Goal: Information Seeking & Learning: Learn about a topic

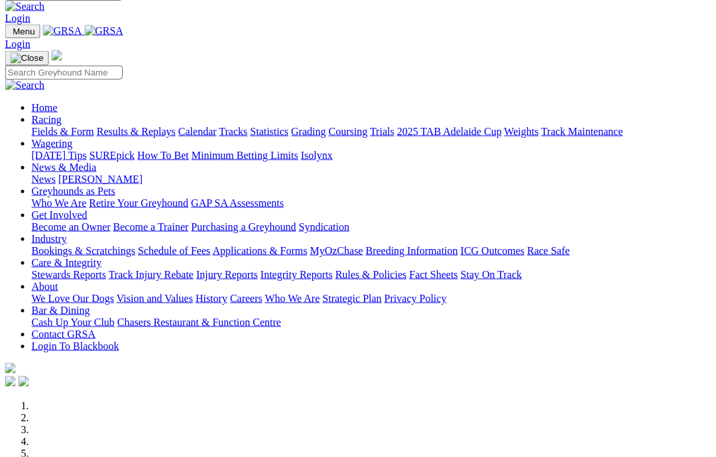
scroll to position [3, 1]
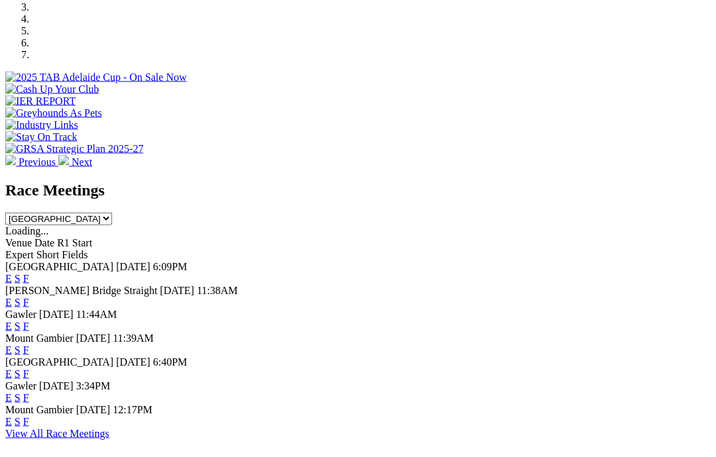
scroll to position [447, 0]
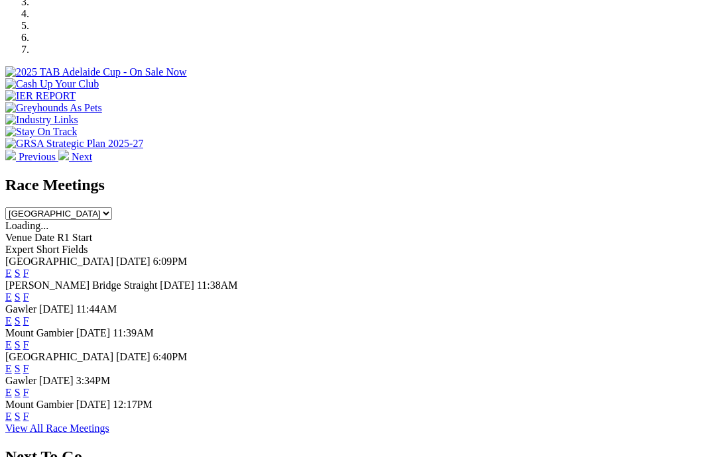
click at [29, 387] on link "F" at bounding box center [26, 392] width 6 height 11
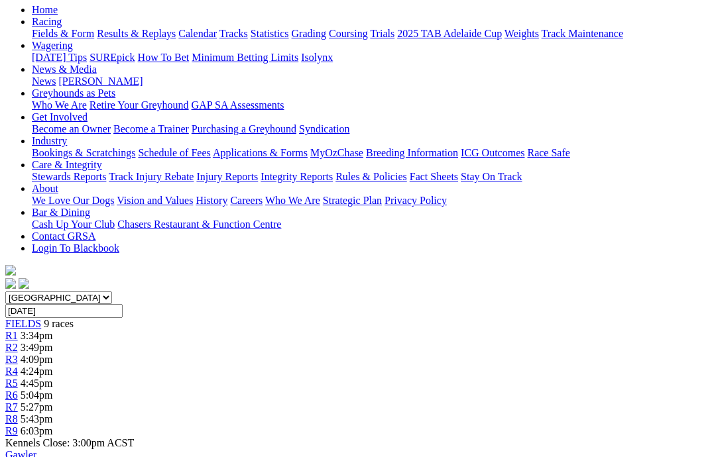
scroll to position [161, 0]
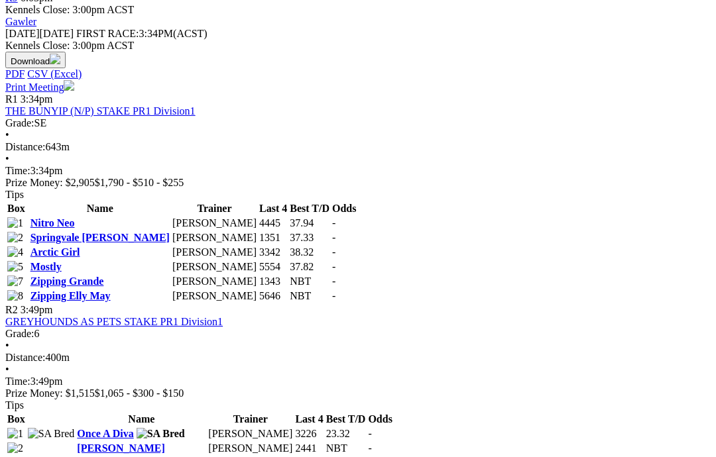
scroll to position [575, 0]
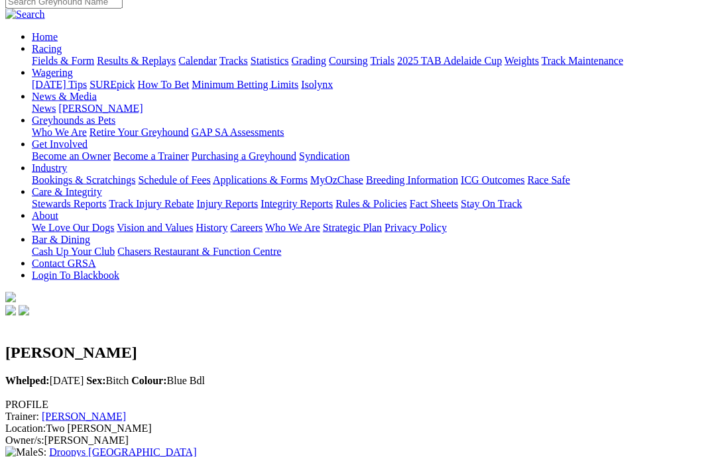
scroll to position [114, 0]
click at [104, 410] on link "Kiah Hurley" at bounding box center [84, 415] width 84 height 11
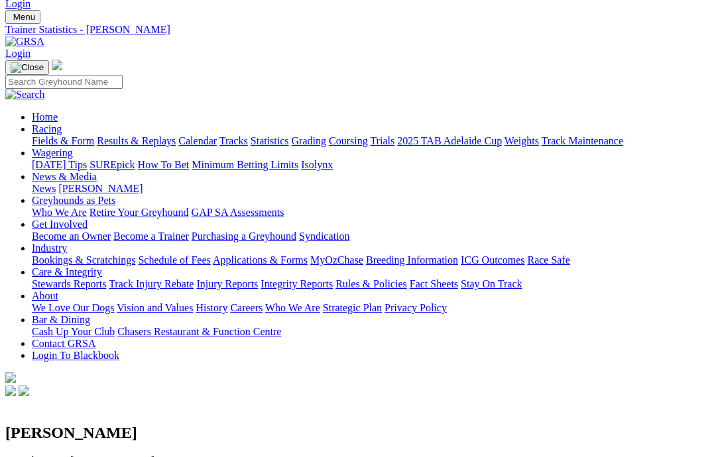
scroll to position [30, 0]
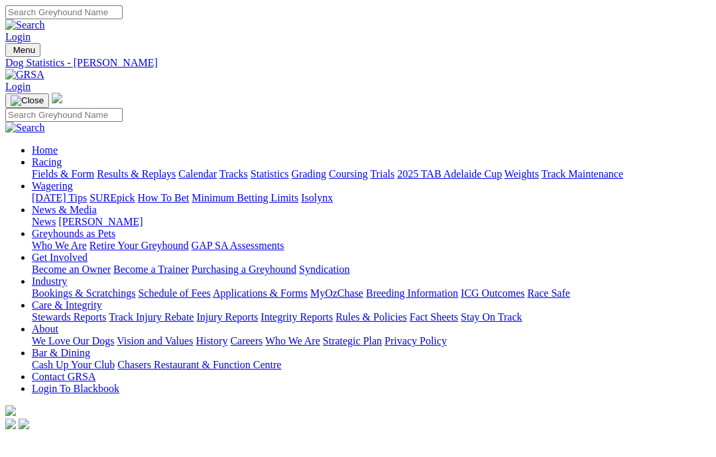
scroll to position [167, 0]
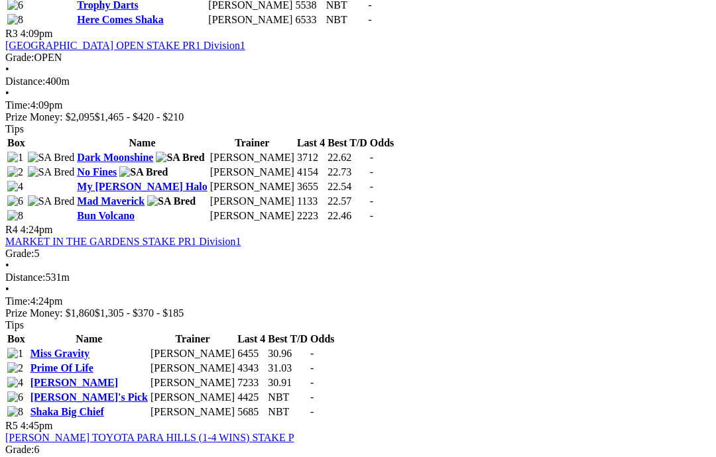
scroll to position [1046, 0]
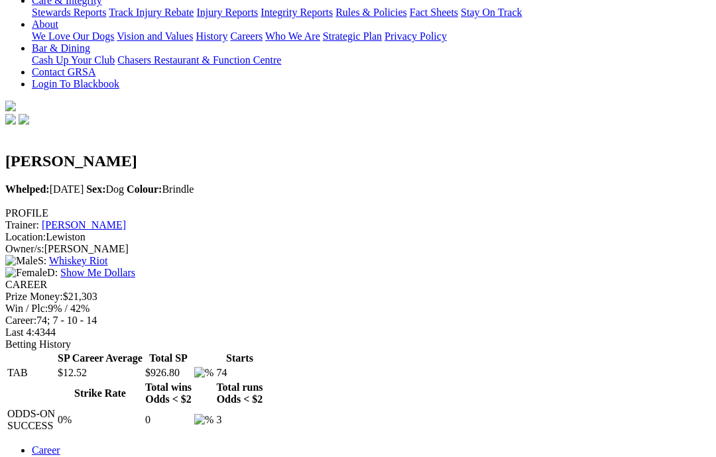
scroll to position [299, 0]
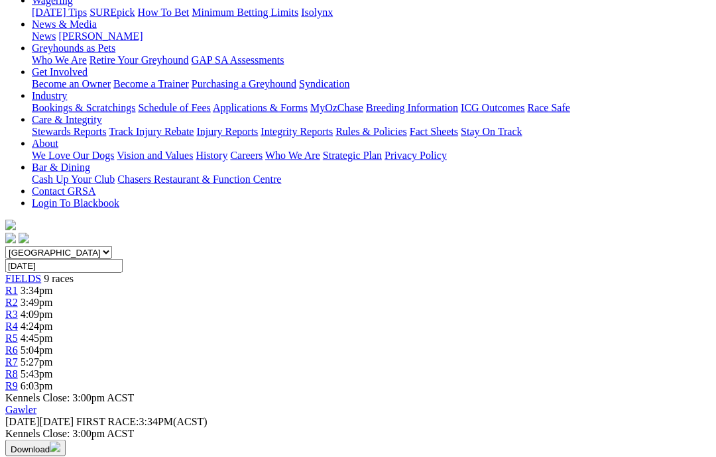
scroll to position [181, 0]
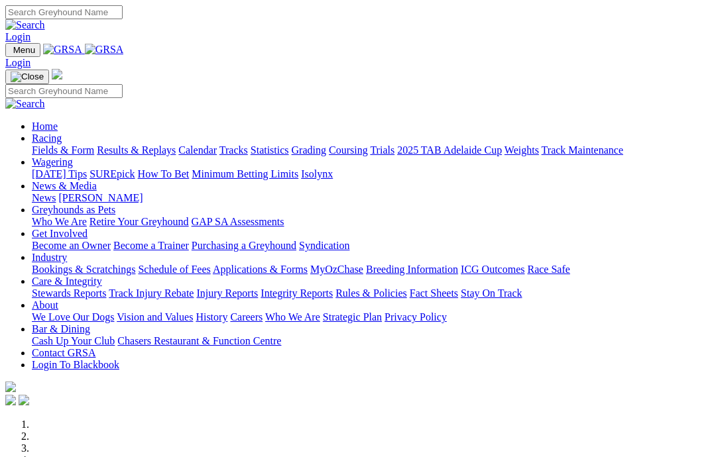
click at [102, 276] on link "Care & Integrity" at bounding box center [67, 281] width 70 height 11
click at [333, 288] on link "Integrity Reports" at bounding box center [296, 293] width 72 height 11
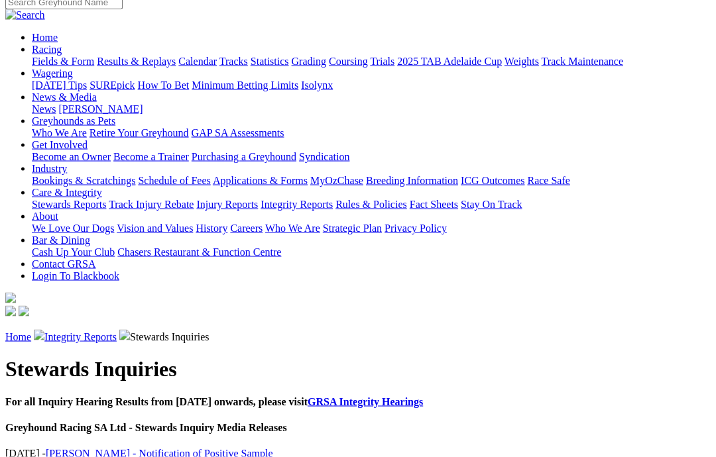
scroll to position [114, 0]
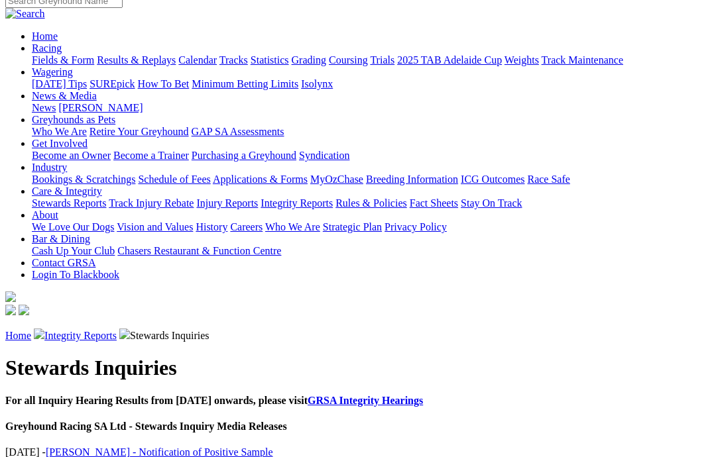
click at [77, 447] on link "[PERSON_NAME] - Notification of Positive Sample" at bounding box center [159, 452] width 227 height 11
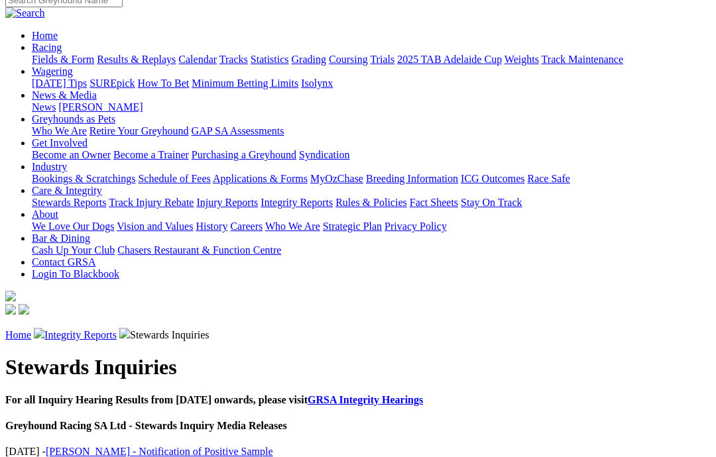
scroll to position [113, 0]
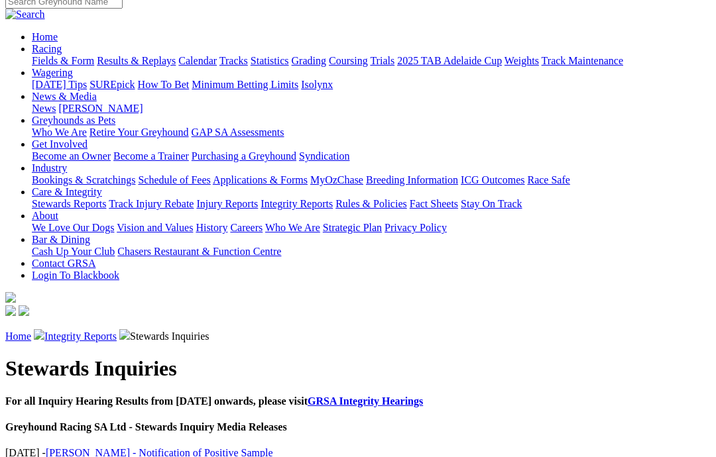
click at [343, 396] on link "GRSA Integrity Hearings" at bounding box center [364, 401] width 115 height 11
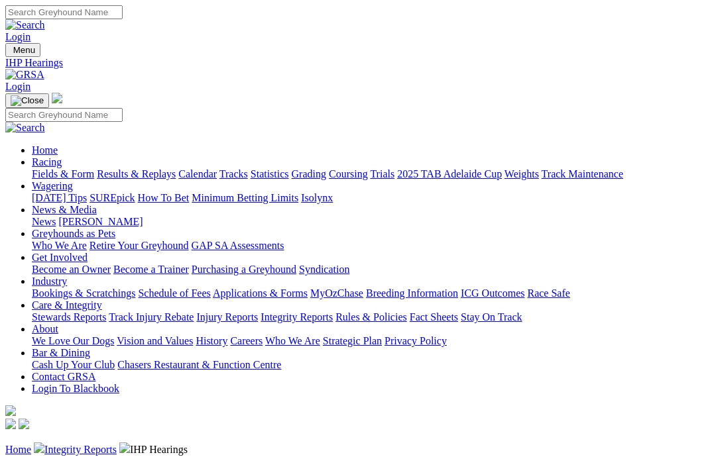
click at [96, 444] on link "Integrity Reports" at bounding box center [80, 449] width 72 height 11
click at [91, 444] on link "Integrity Reports" at bounding box center [80, 449] width 72 height 11
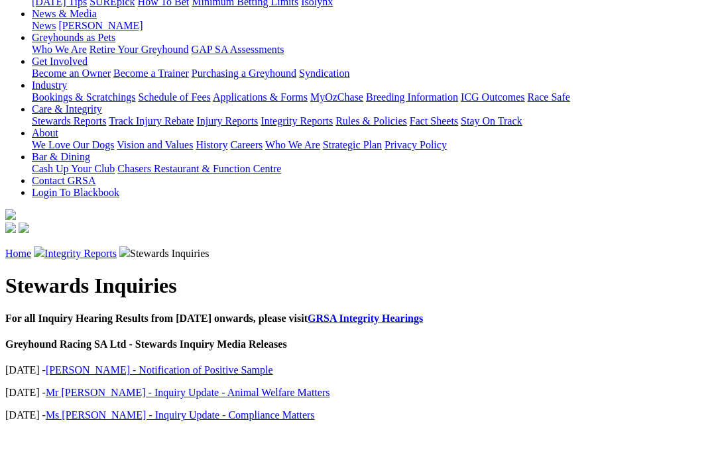
scroll to position [169, 0]
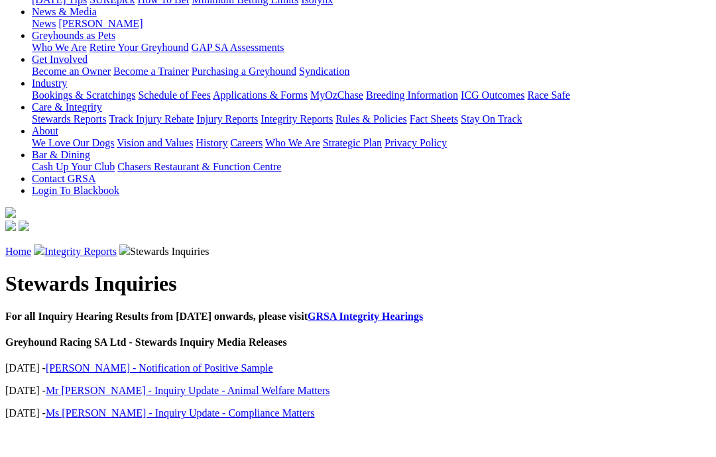
click at [84, 392] on link "[PERSON_NAME] - Notification of Positive Sample" at bounding box center [159, 397] width 227 height 11
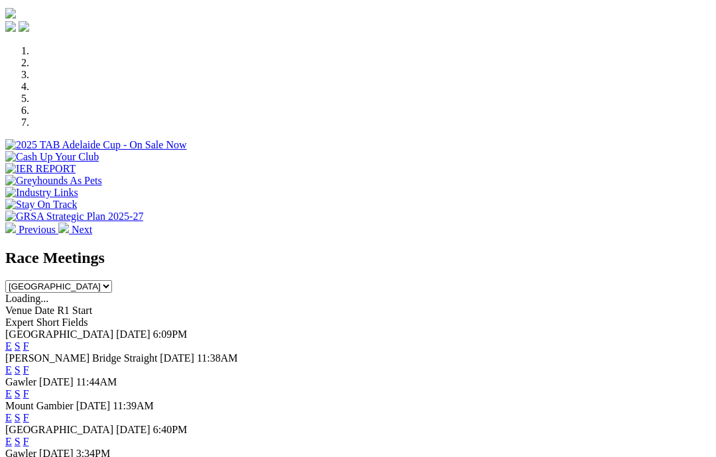
scroll to position [373, 0]
click at [29, 365] on link "F" at bounding box center [26, 370] width 6 height 11
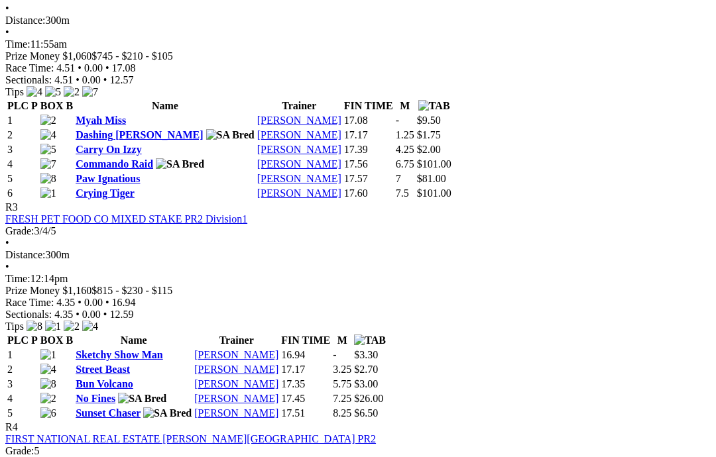
scroll to position [848, 0]
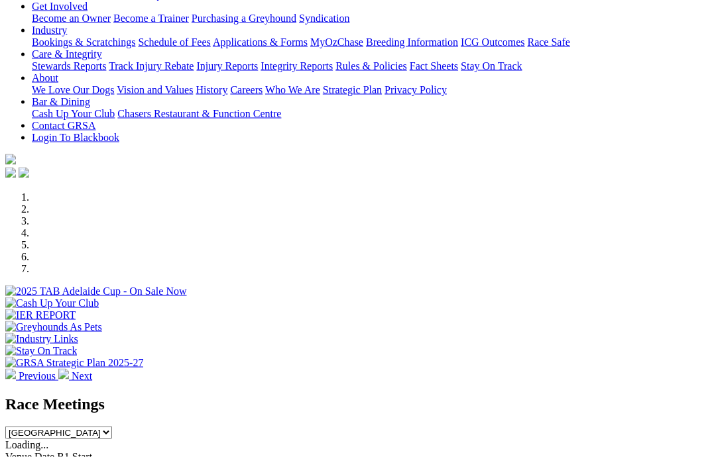
scroll to position [228, 0]
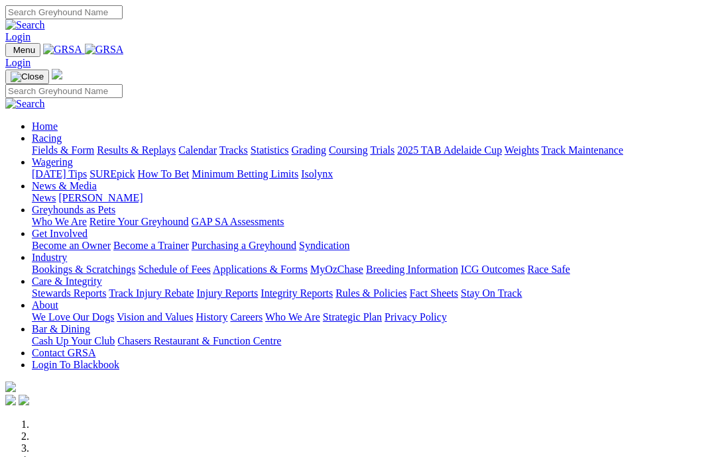
click at [97, 180] on link "News & Media" at bounding box center [64, 185] width 65 height 11
click at [56, 192] on link "News" at bounding box center [44, 197] width 24 height 11
